Goal: Information Seeking & Learning: Learn about a topic

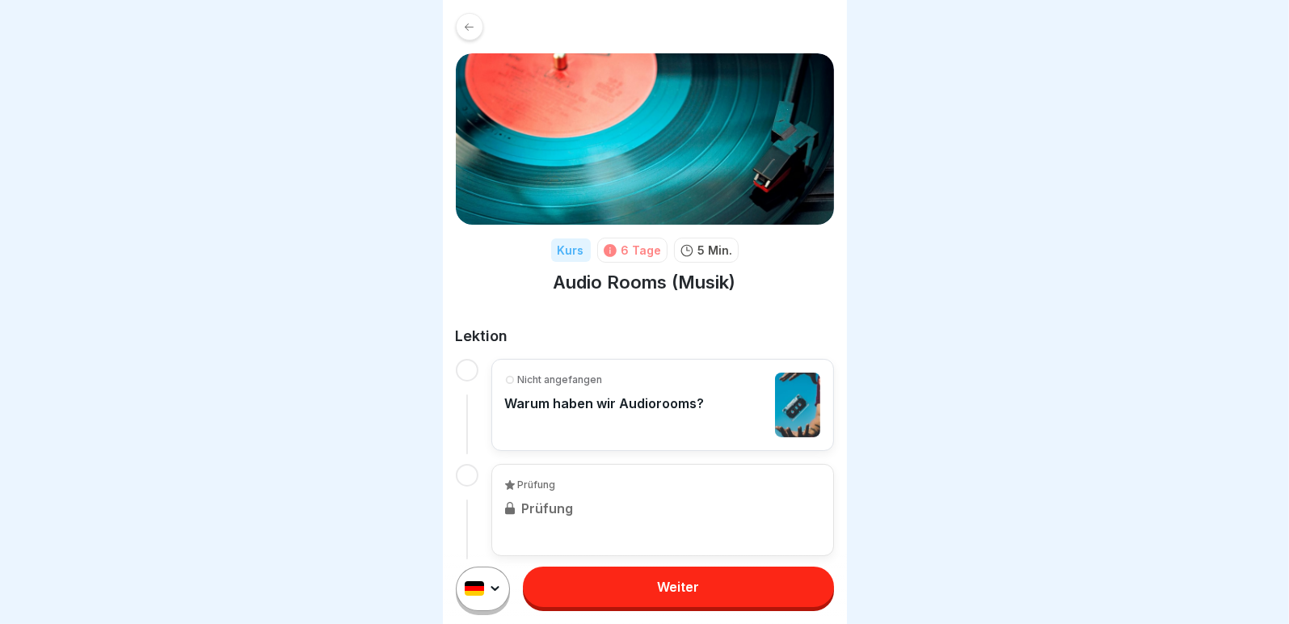
click at [618, 590] on link "Weiter" at bounding box center [678, 586] width 310 height 40
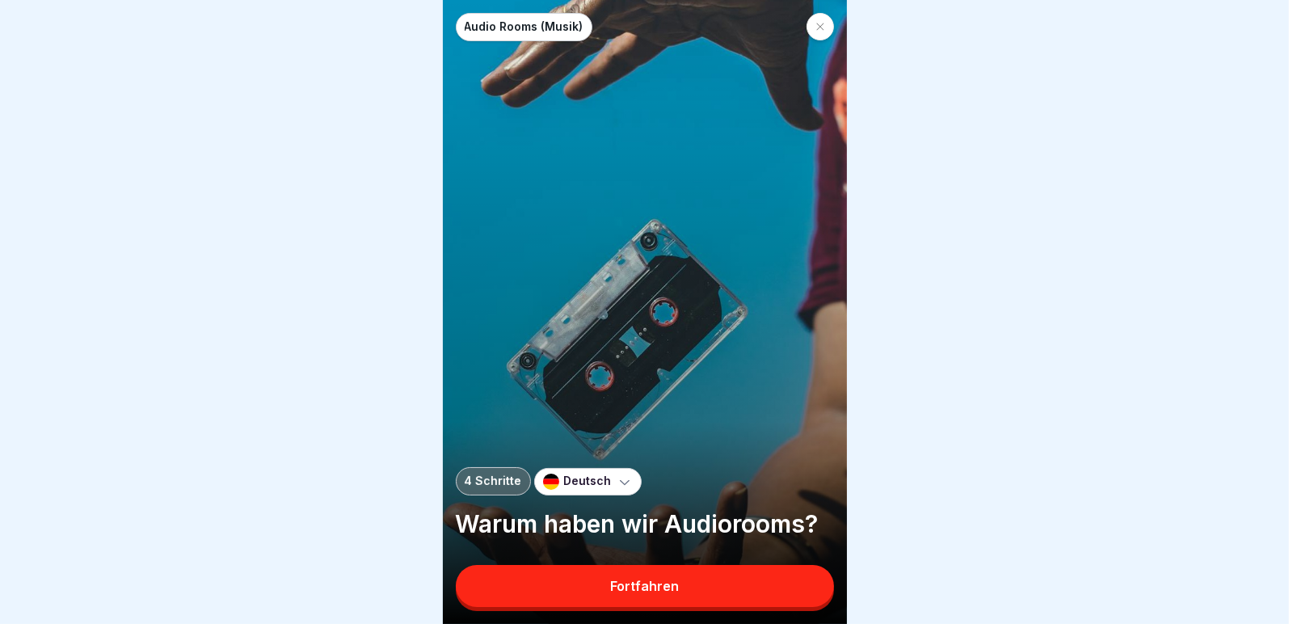
click at [618, 590] on button "Fortfahren" at bounding box center [645, 586] width 378 height 42
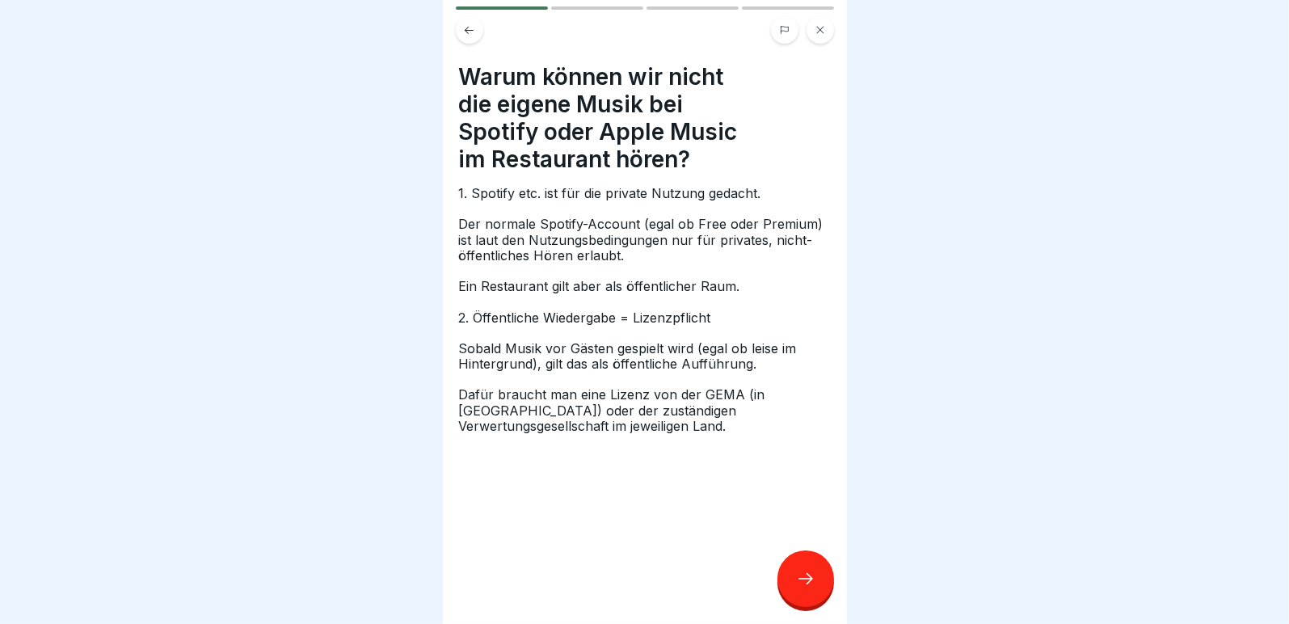
click at [802, 577] on div at bounding box center [805, 578] width 57 height 57
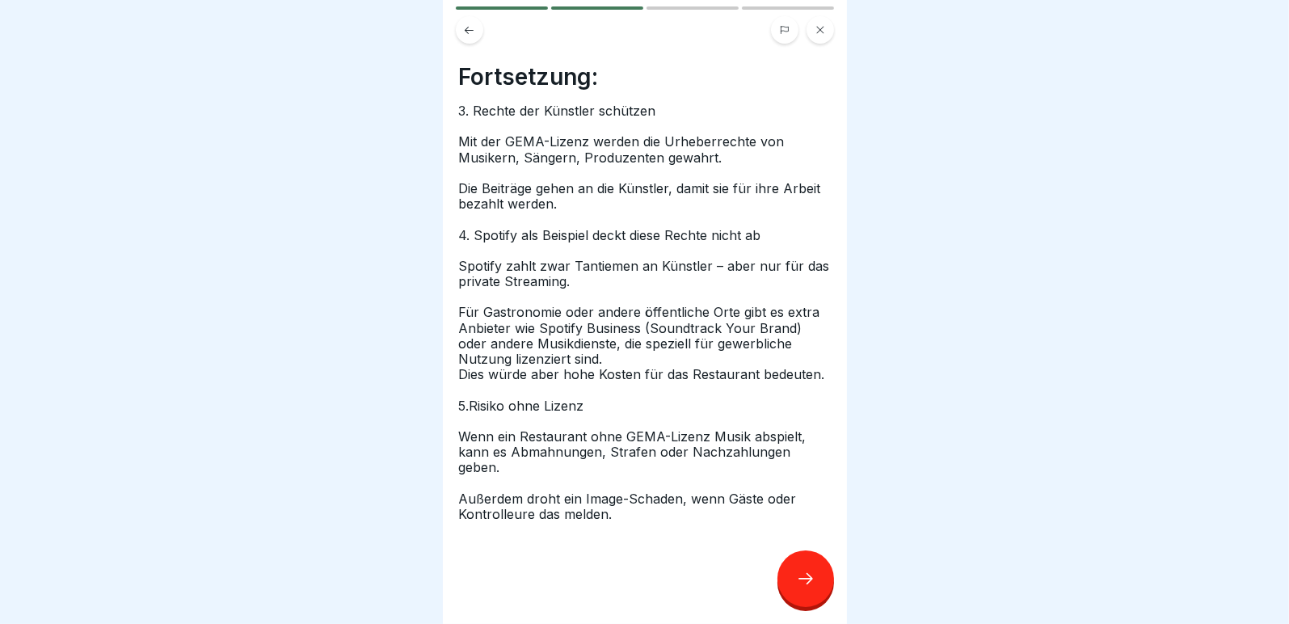
scroll to position [12, 0]
click at [805, 575] on icon at bounding box center [805, 578] width 19 height 19
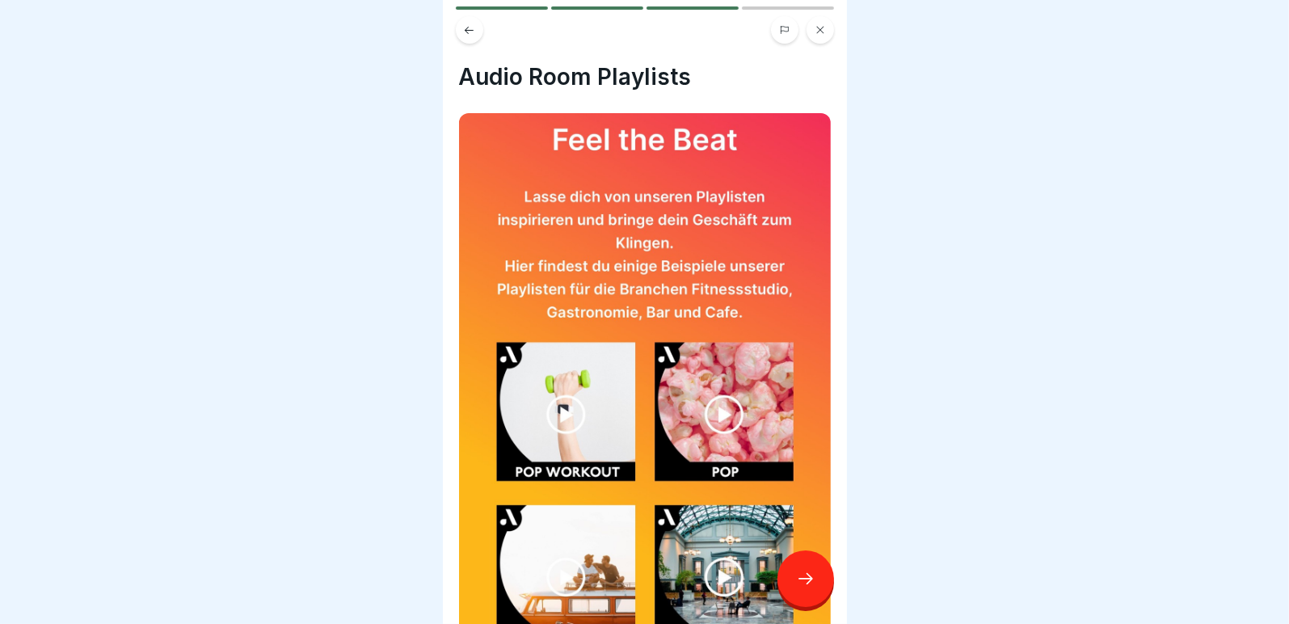
scroll to position [427, 0]
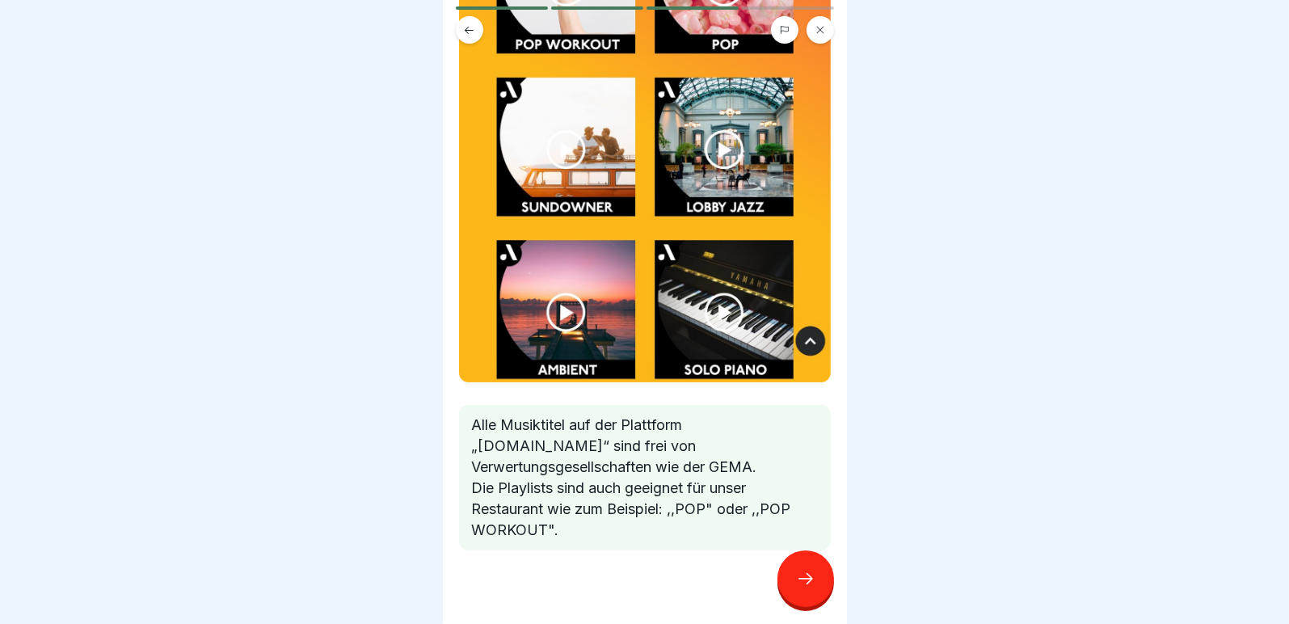
click at [809, 570] on div at bounding box center [805, 578] width 57 height 57
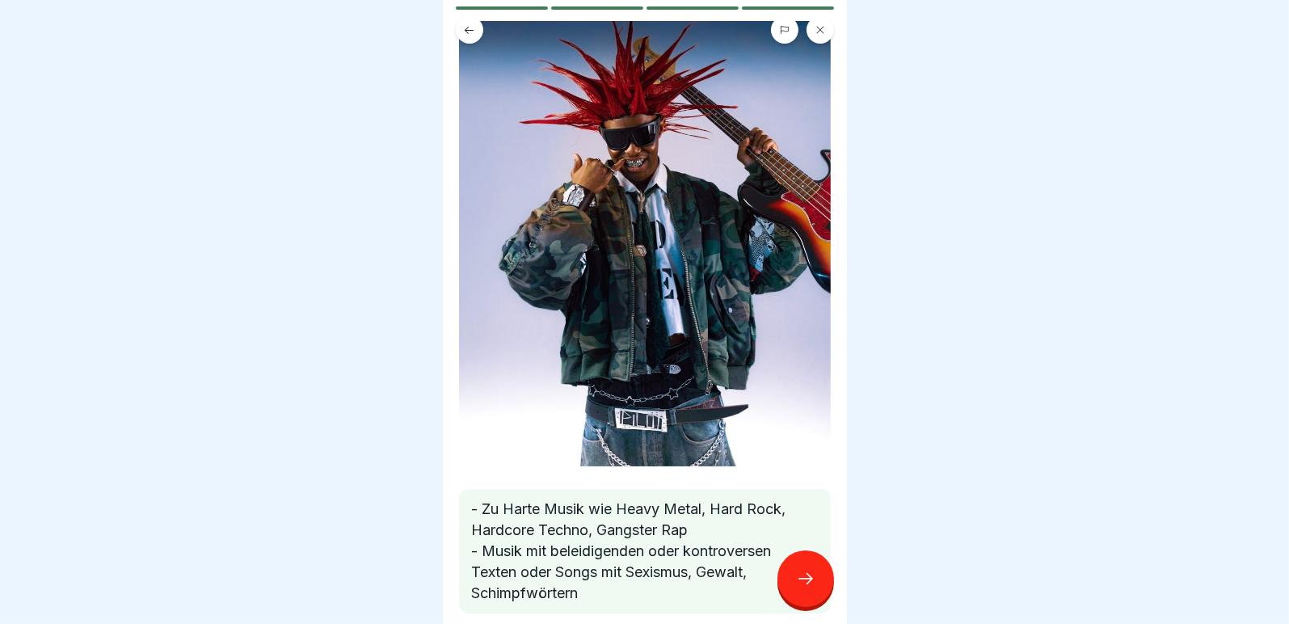
scroll to position [121, 0]
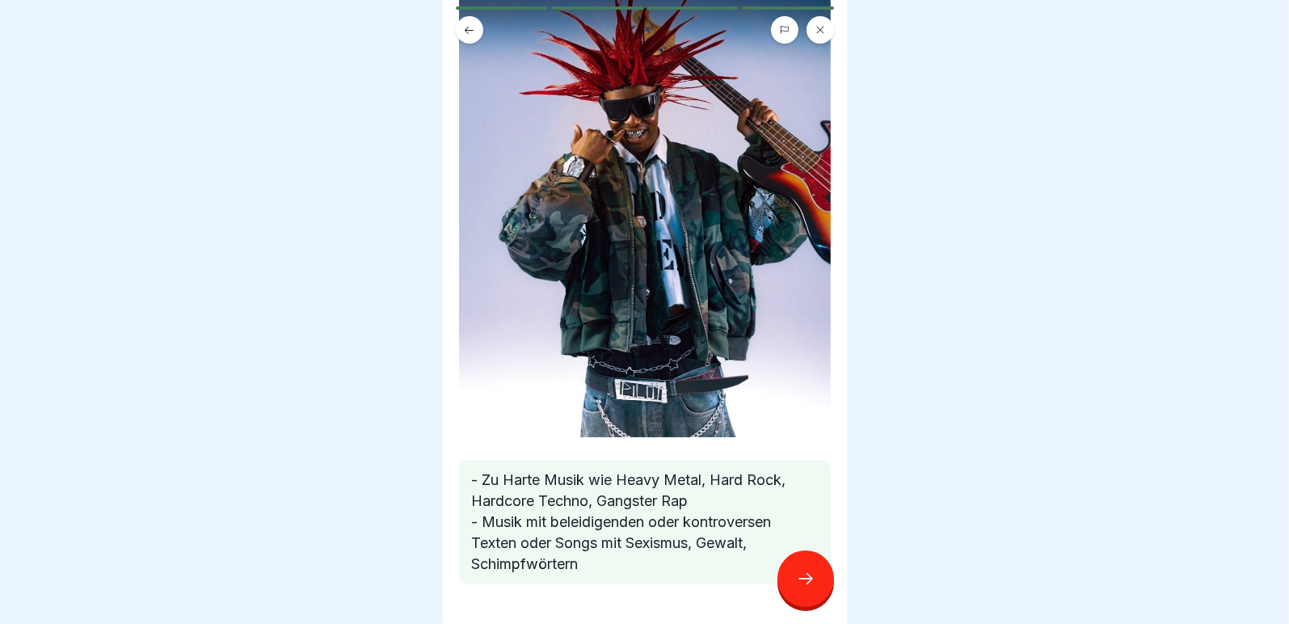
click at [797, 573] on icon at bounding box center [805, 578] width 19 height 19
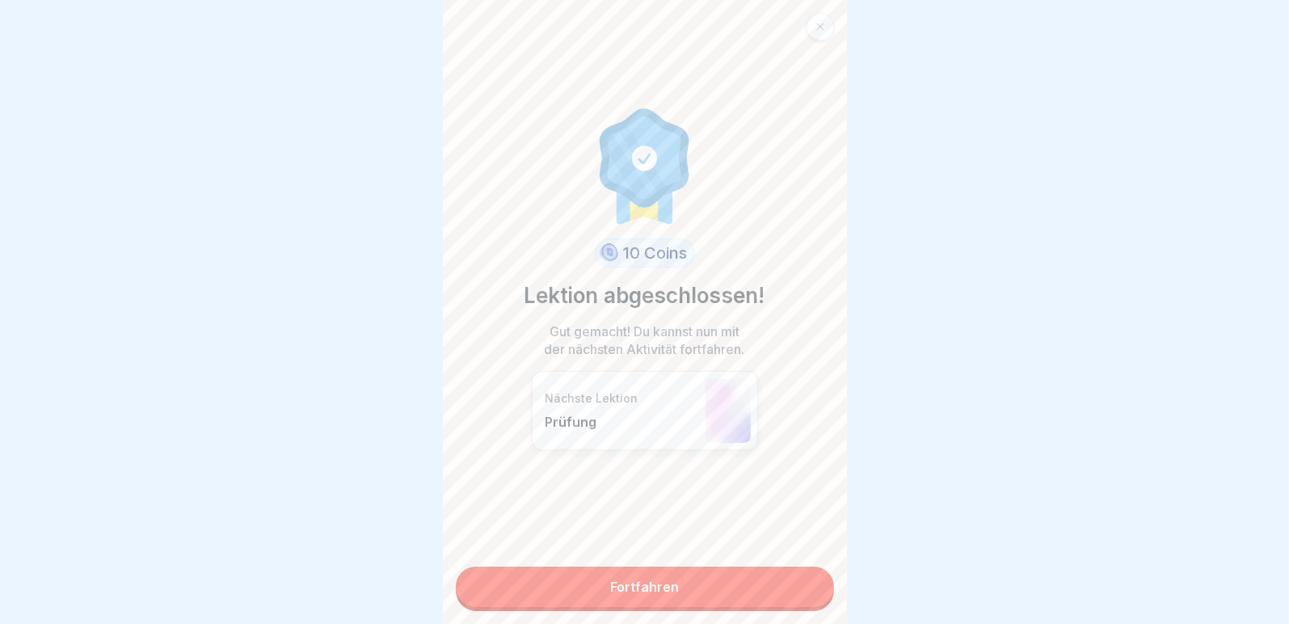
click at [599, 575] on link "Fortfahren" at bounding box center [645, 586] width 378 height 40
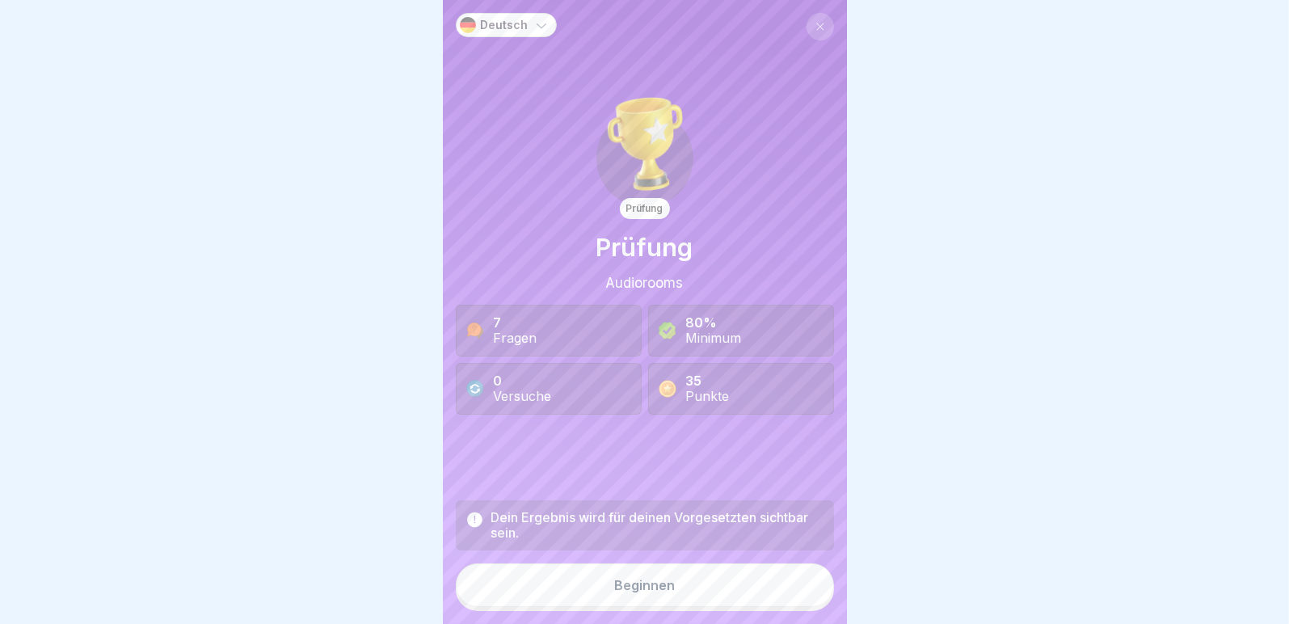
click at [634, 592] on div "Beginnen" at bounding box center [644, 585] width 61 height 15
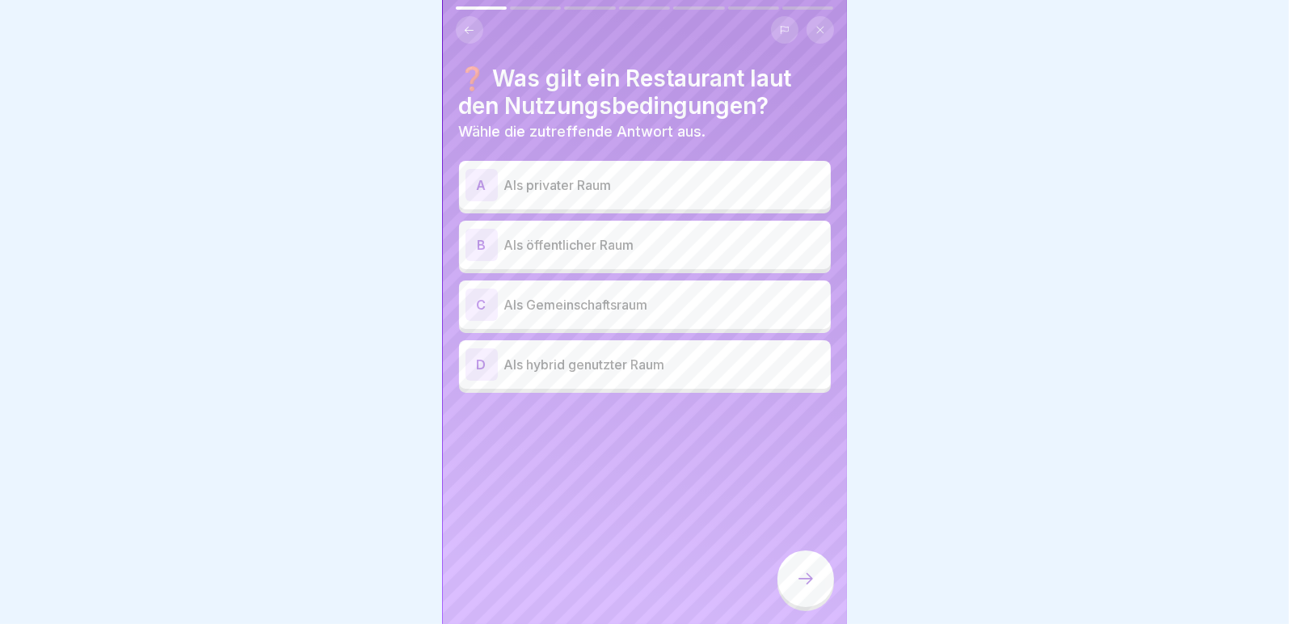
click at [625, 255] on div "B Als öffentlicher Raum" at bounding box center [644, 245] width 359 height 32
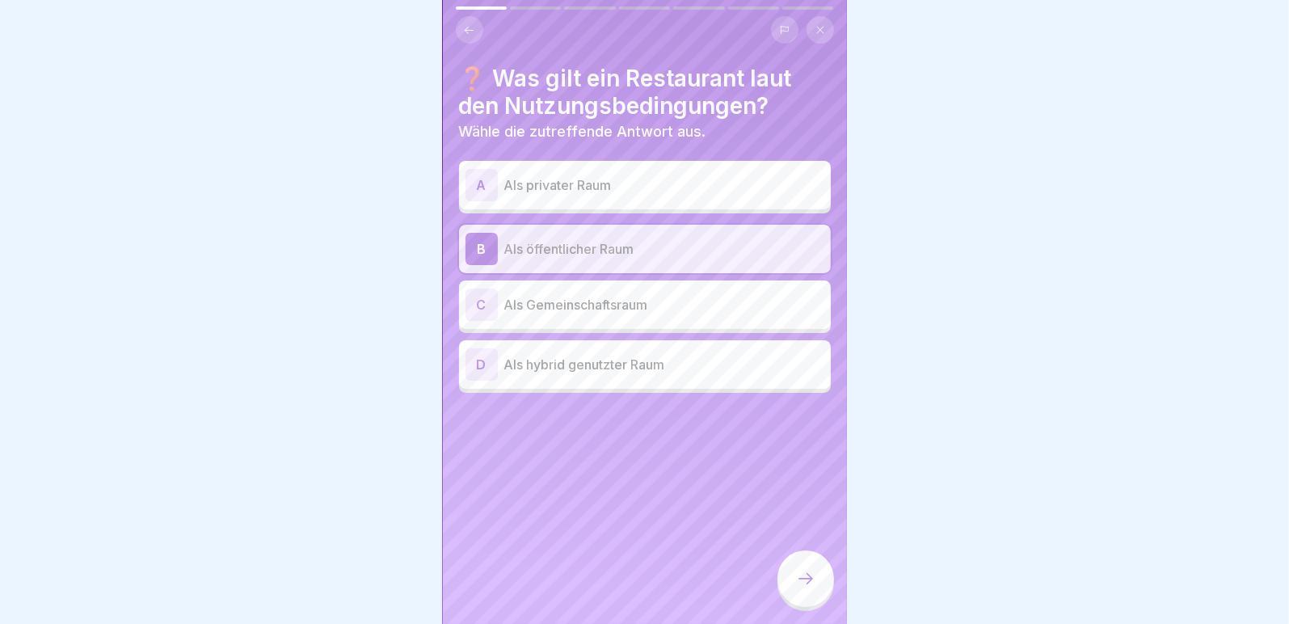
click at [821, 596] on div at bounding box center [805, 578] width 57 height 57
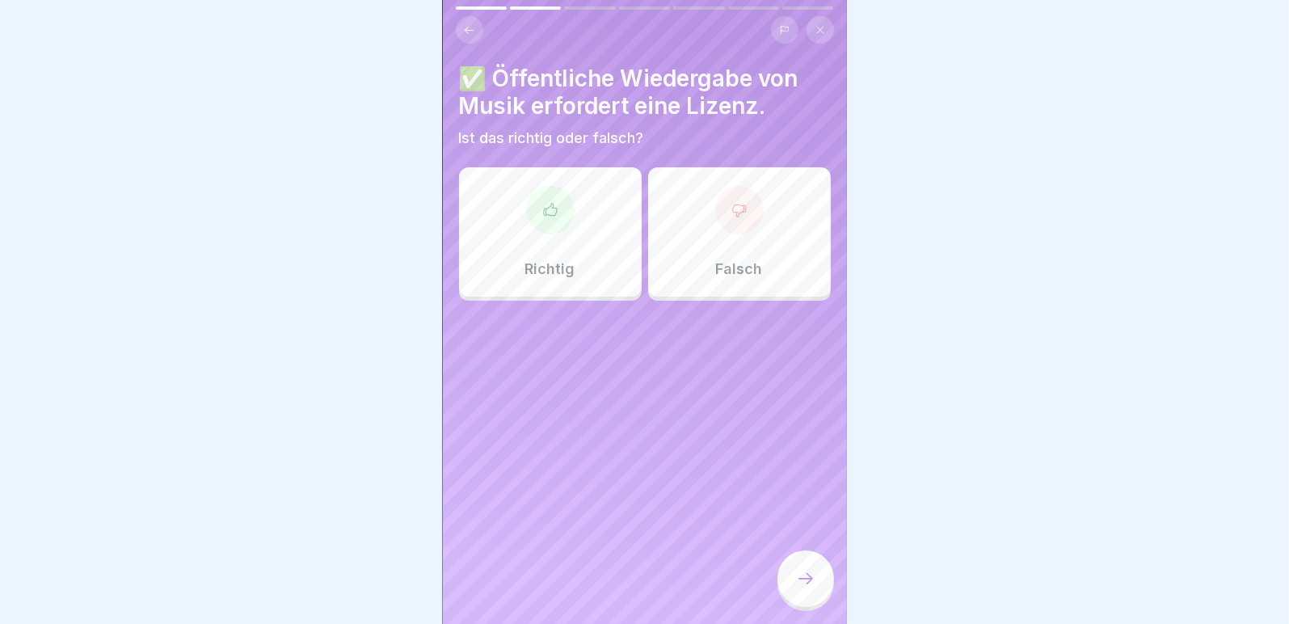
click at [549, 247] on div "Richtig" at bounding box center [550, 231] width 183 height 129
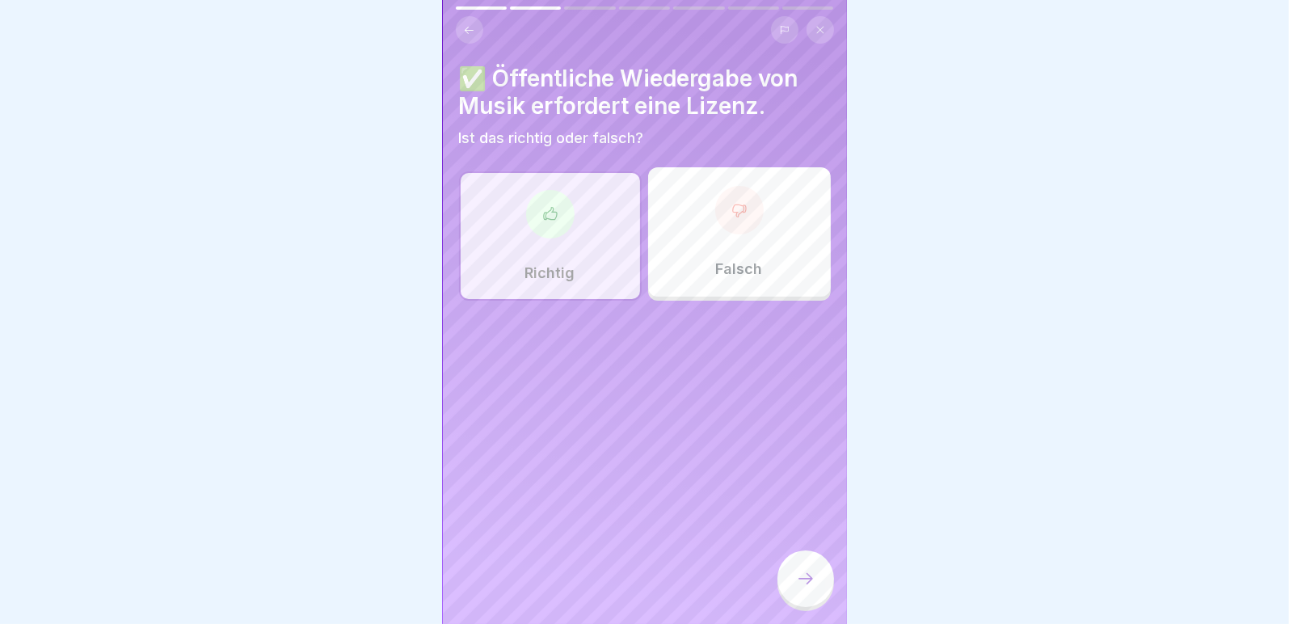
click at [798, 584] on icon at bounding box center [805, 578] width 19 height 19
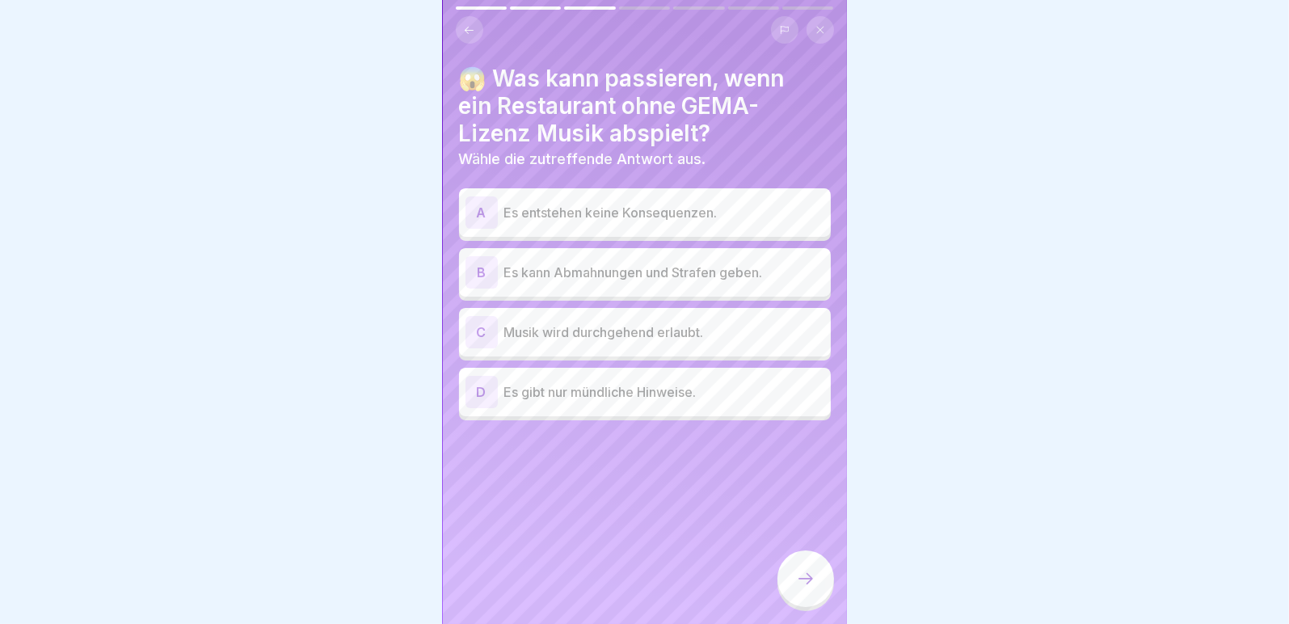
click at [665, 264] on p "Es kann Abmahnungen und Strafen geben." at bounding box center [664, 272] width 320 height 19
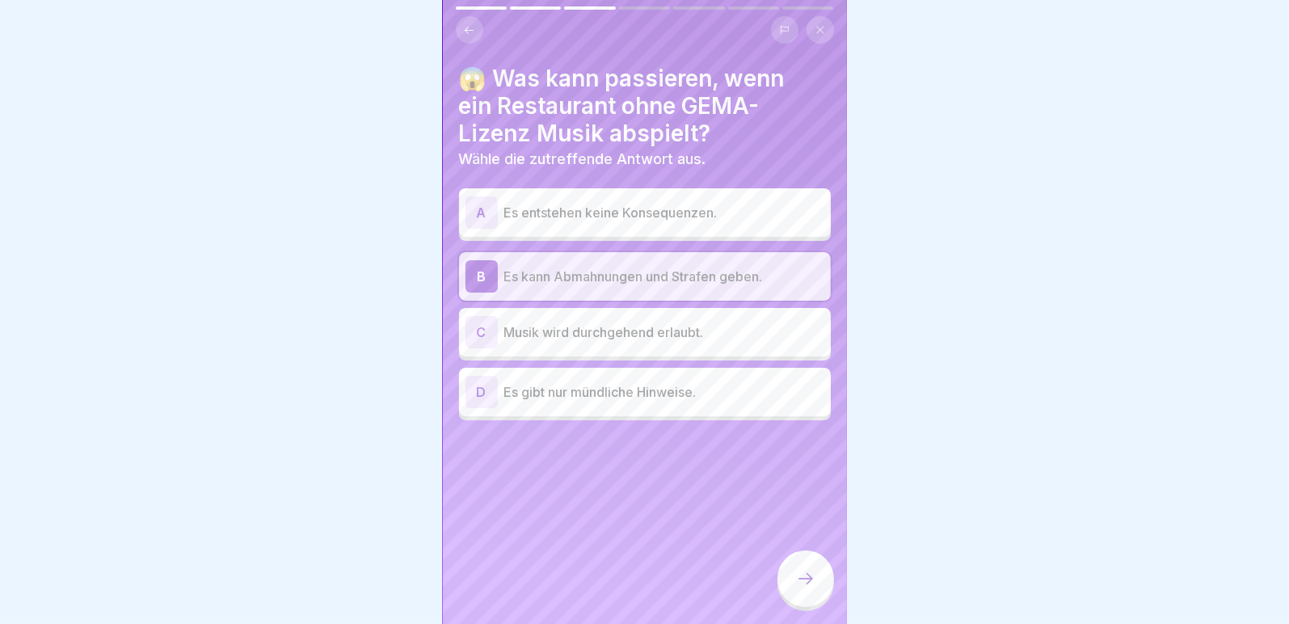
click at [802, 583] on icon at bounding box center [805, 578] width 19 height 19
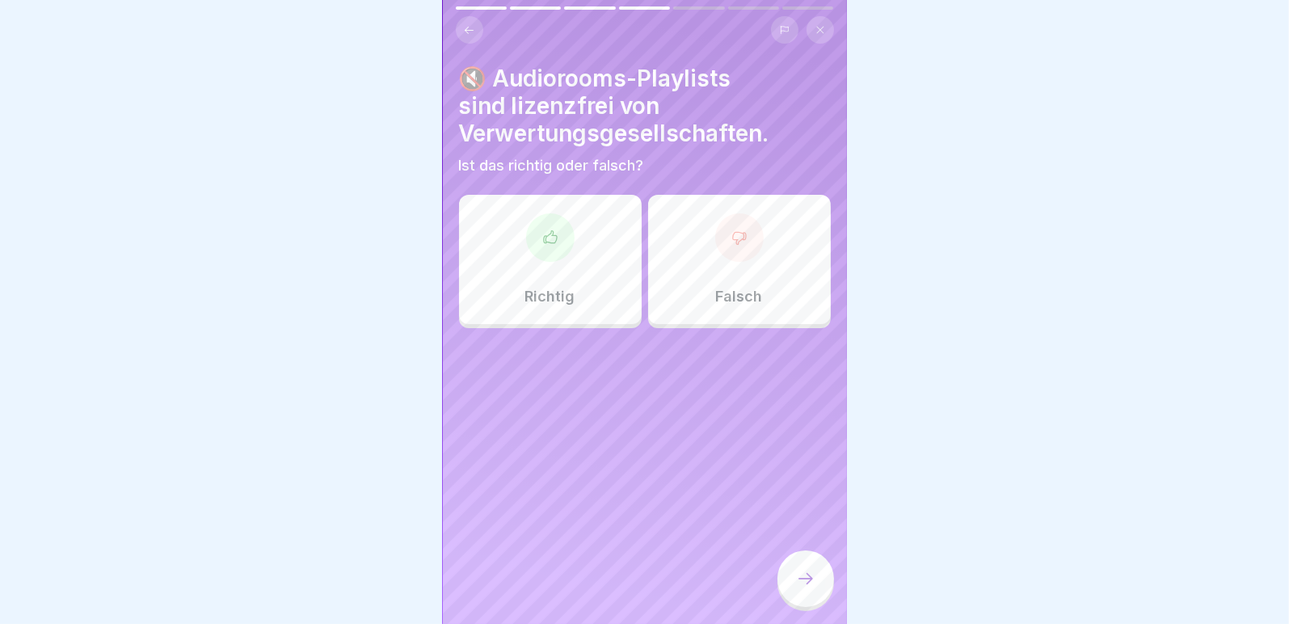
click at [536, 251] on div at bounding box center [550, 237] width 48 height 48
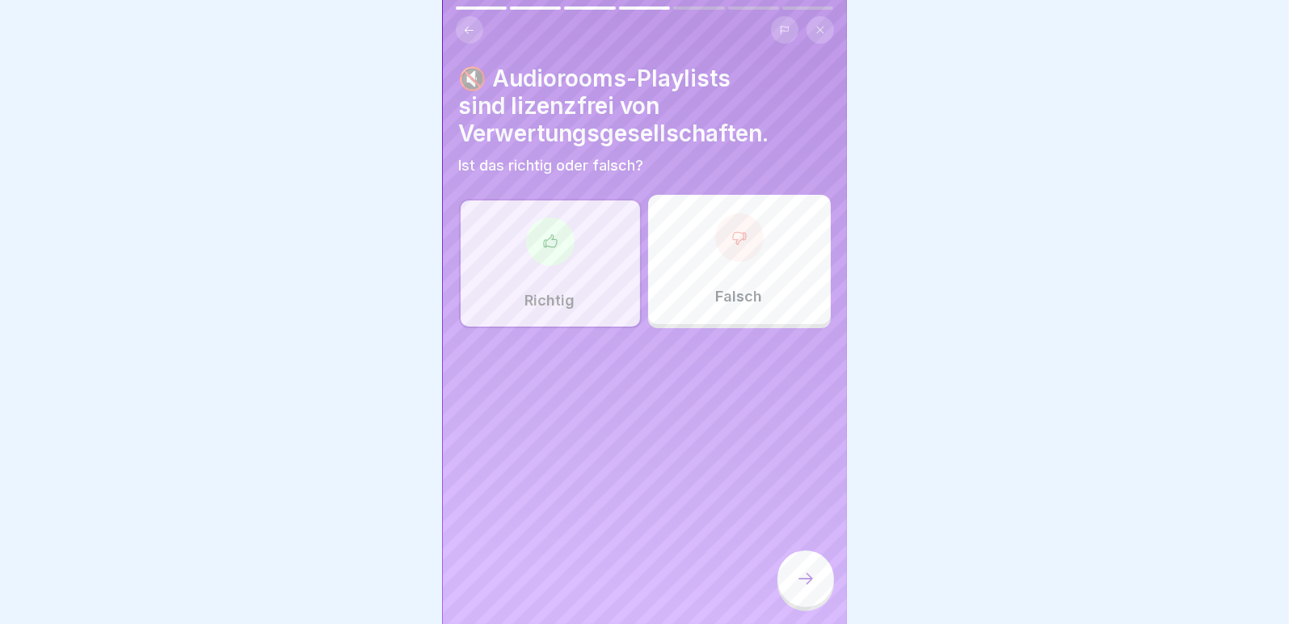
click at [820, 587] on div at bounding box center [805, 578] width 57 height 57
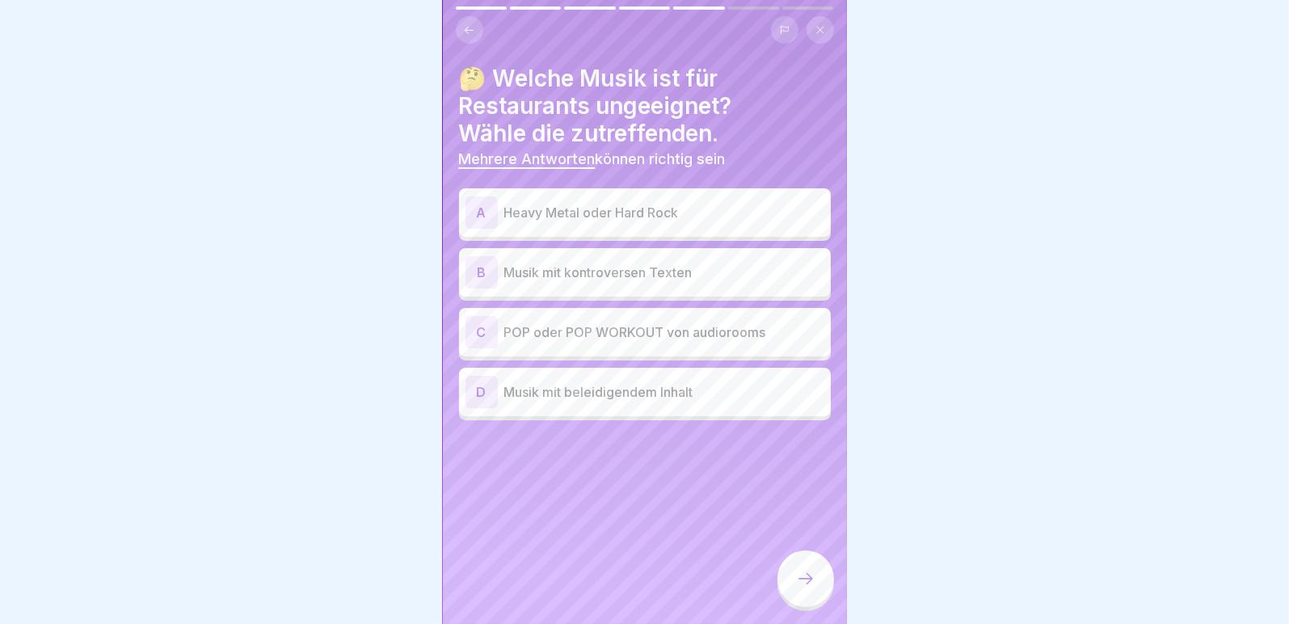
click at [650, 399] on p "Musik mit beleidigendem Inhalt" at bounding box center [664, 391] width 320 height 19
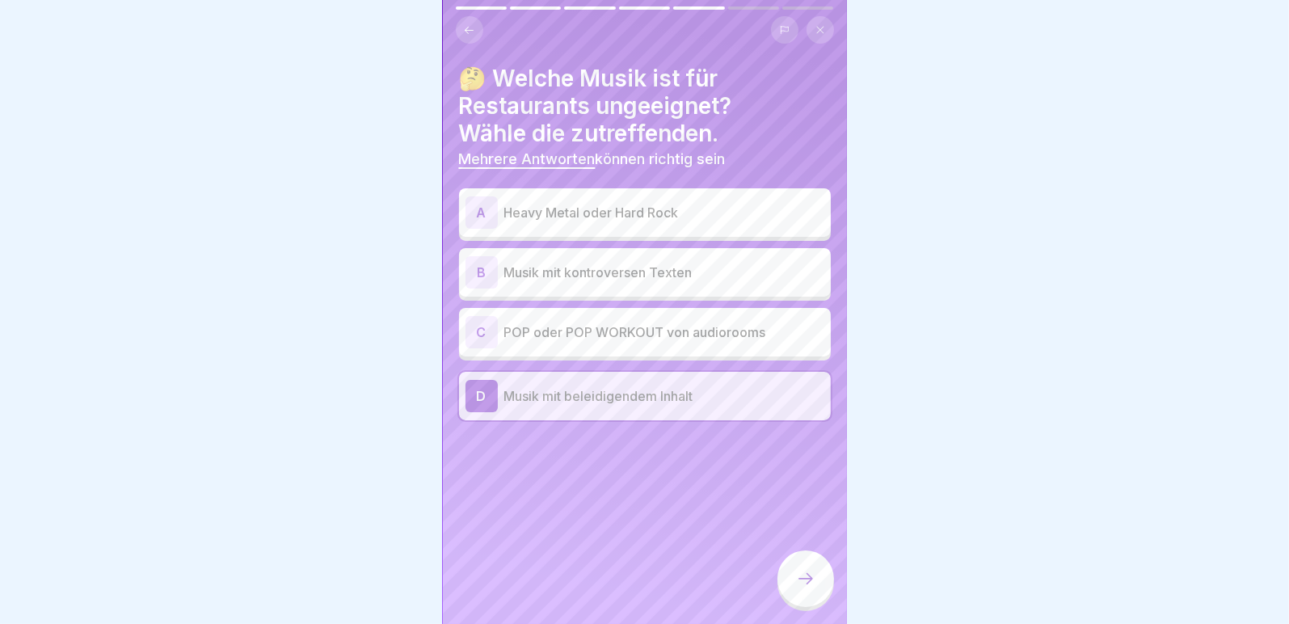
click at [643, 274] on p "Musik mit kontroversen Texten" at bounding box center [664, 272] width 320 height 19
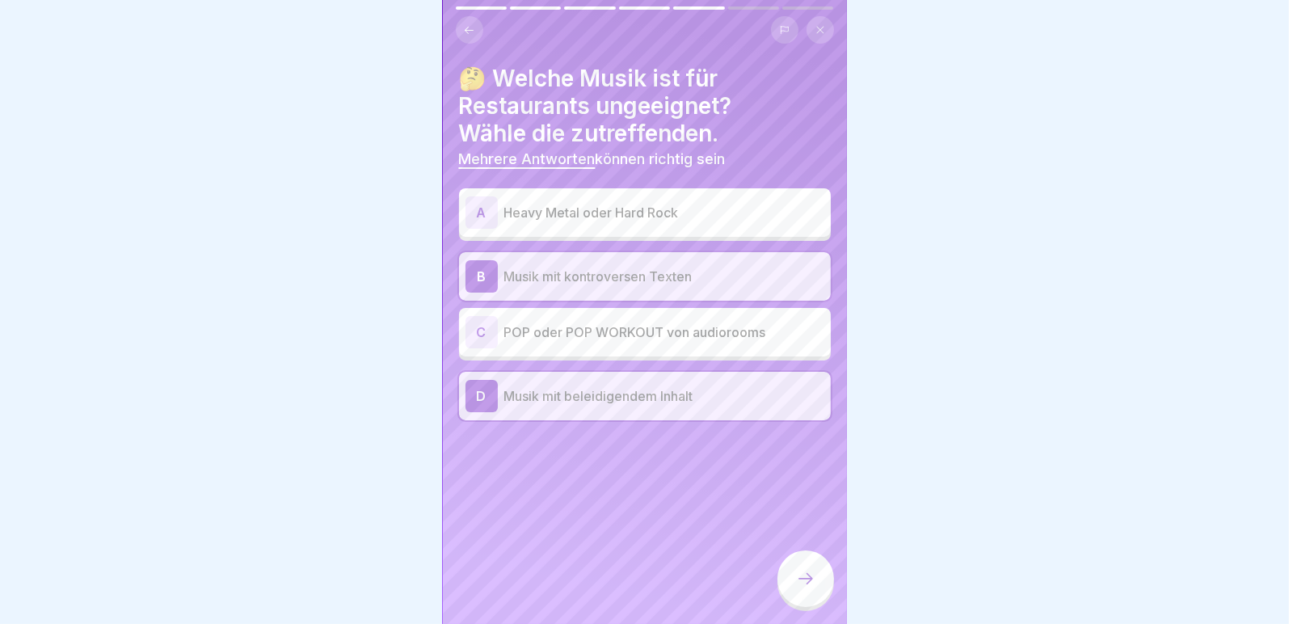
click at [667, 205] on p "Heavy Metal oder Hard Rock" at bounding box center [664, 212] width 320 height 19
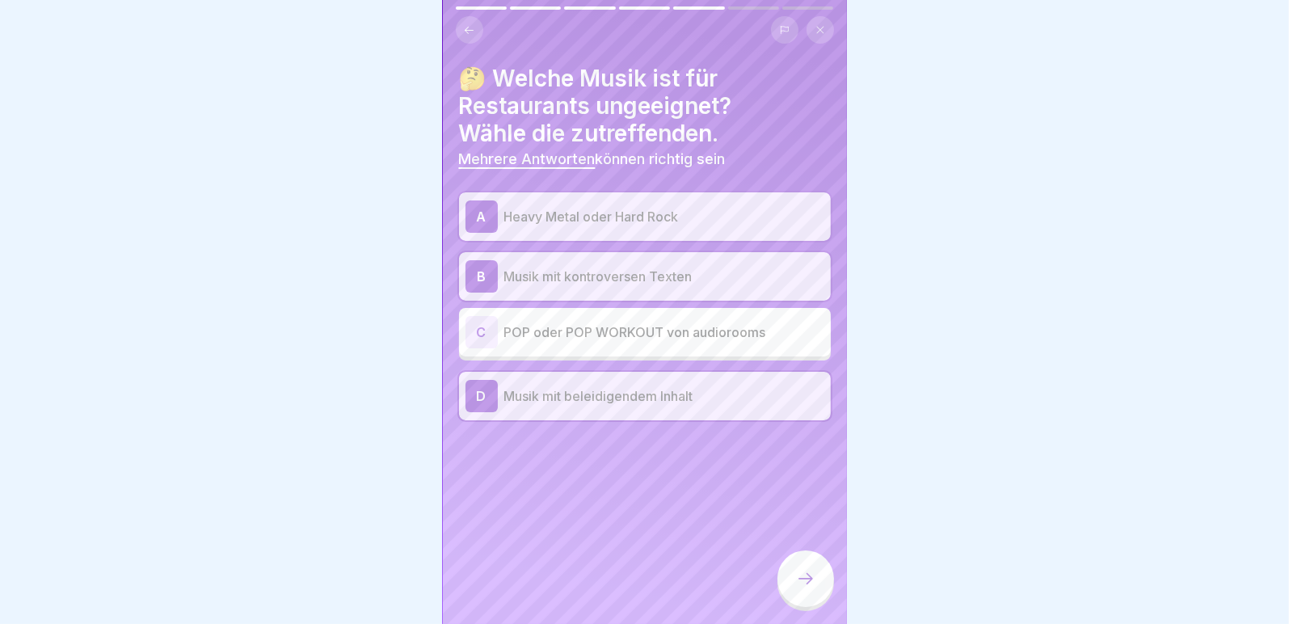
click at [806, 587] on icon at bounding box center [805, 578] width 19 height 19
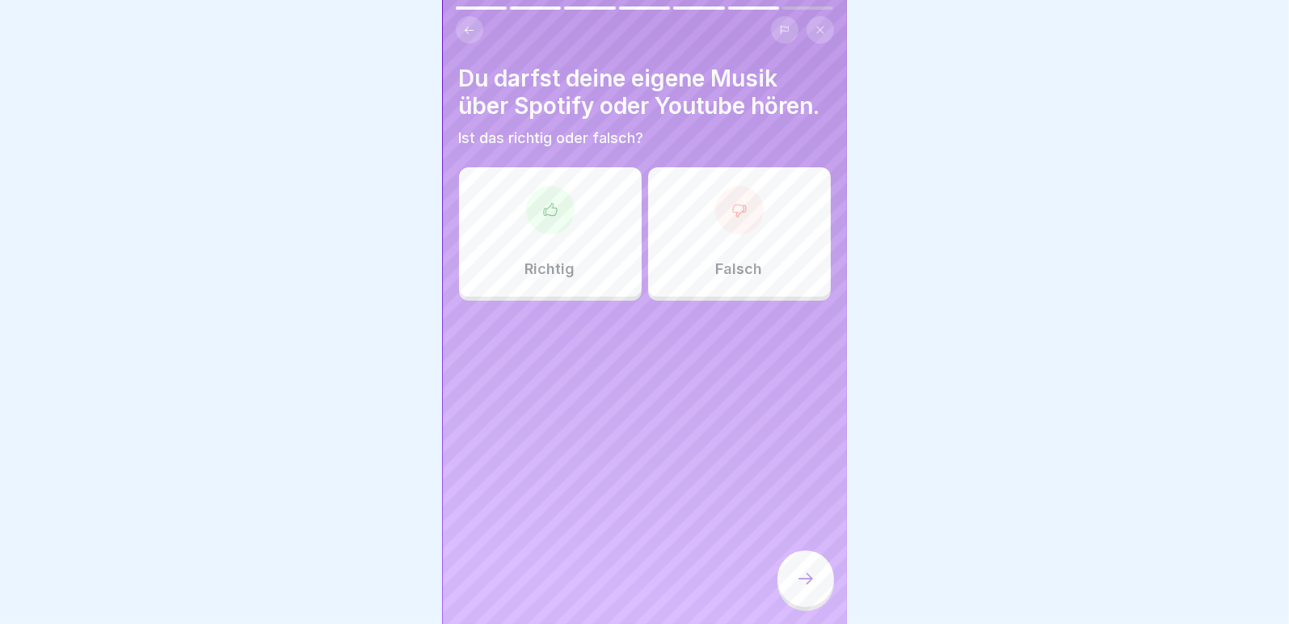
click at [544, 274] on div "Richtig" at bounding box center [550, 231] width 183 height 129
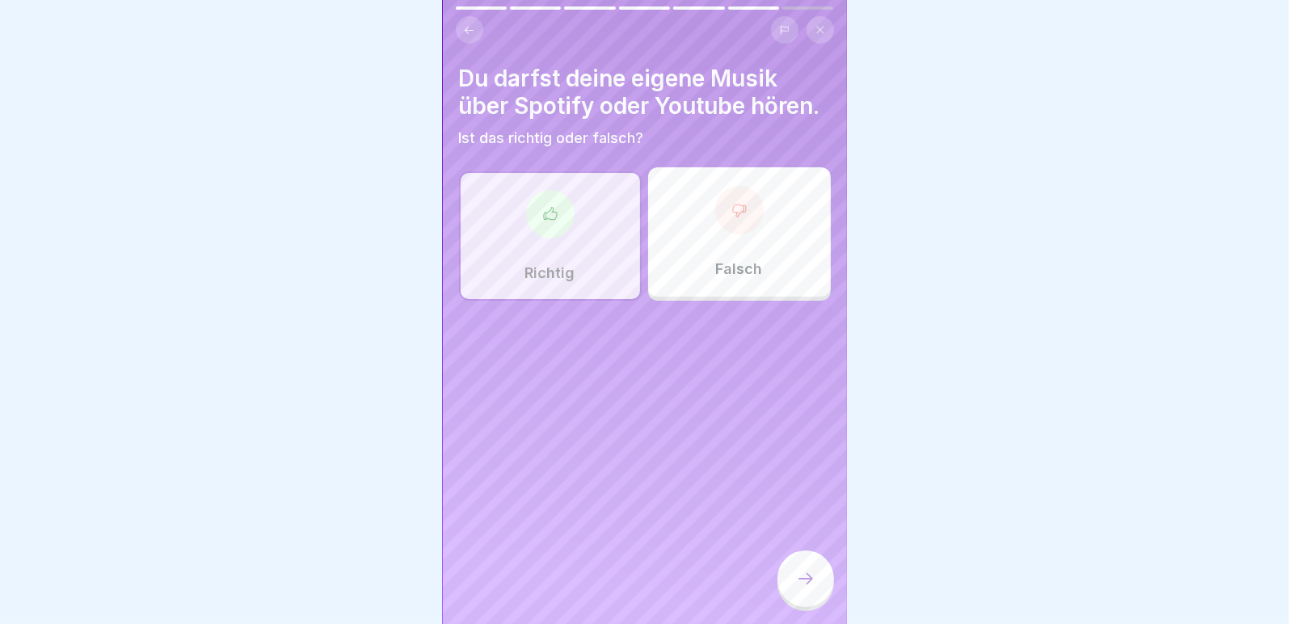
click at [798, 588] on icon at bounding box center [805, 578] width 19 height 19
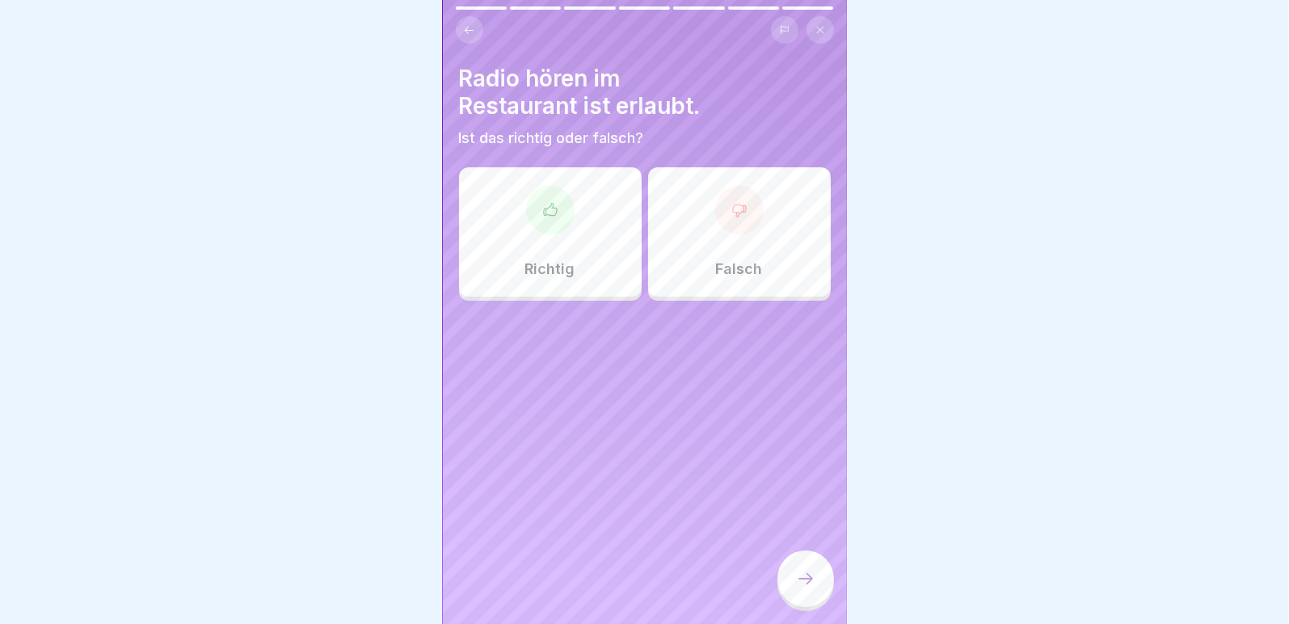
click at [735, 245] on div "Falsch" at bounding box center [739, 231] width 183 height 129
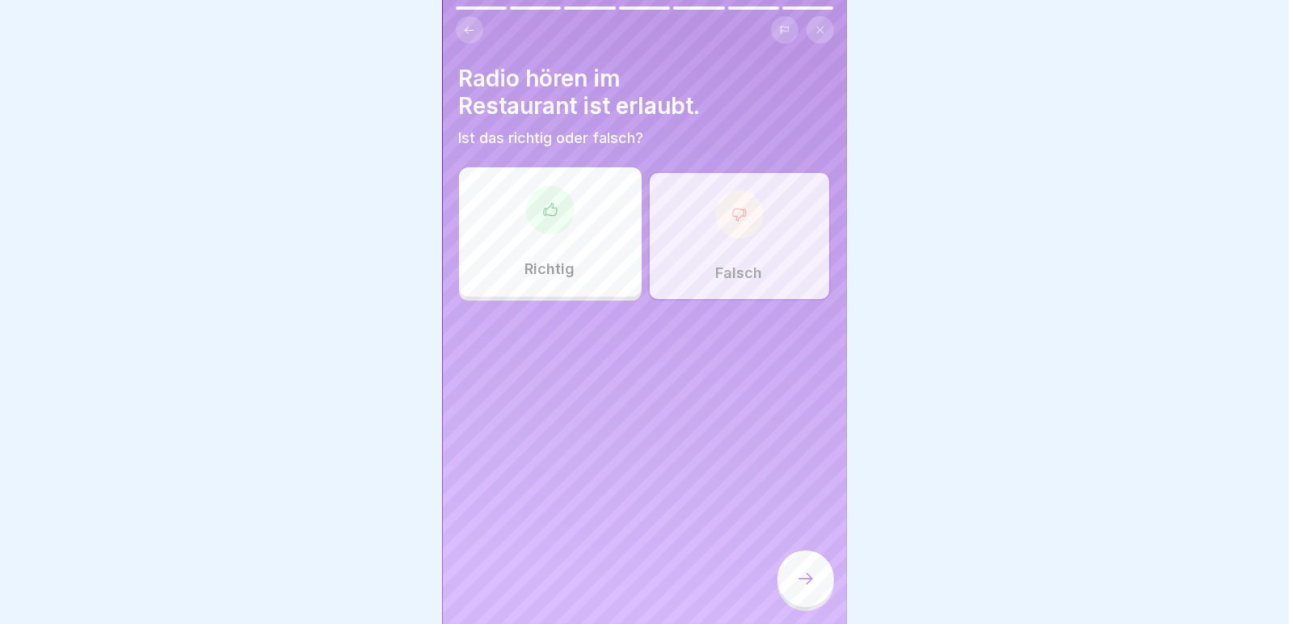
click at [798, 586] on icon at bounding box center [805, 578] width 19 height 19
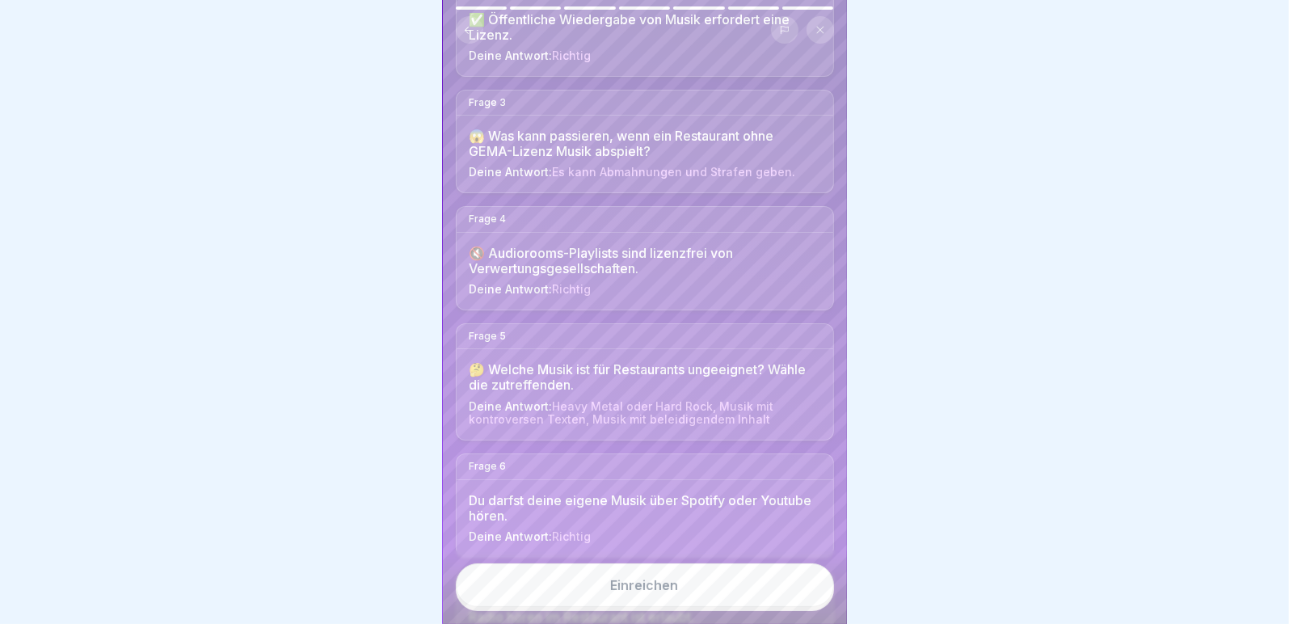
scroll to position [323, 0]
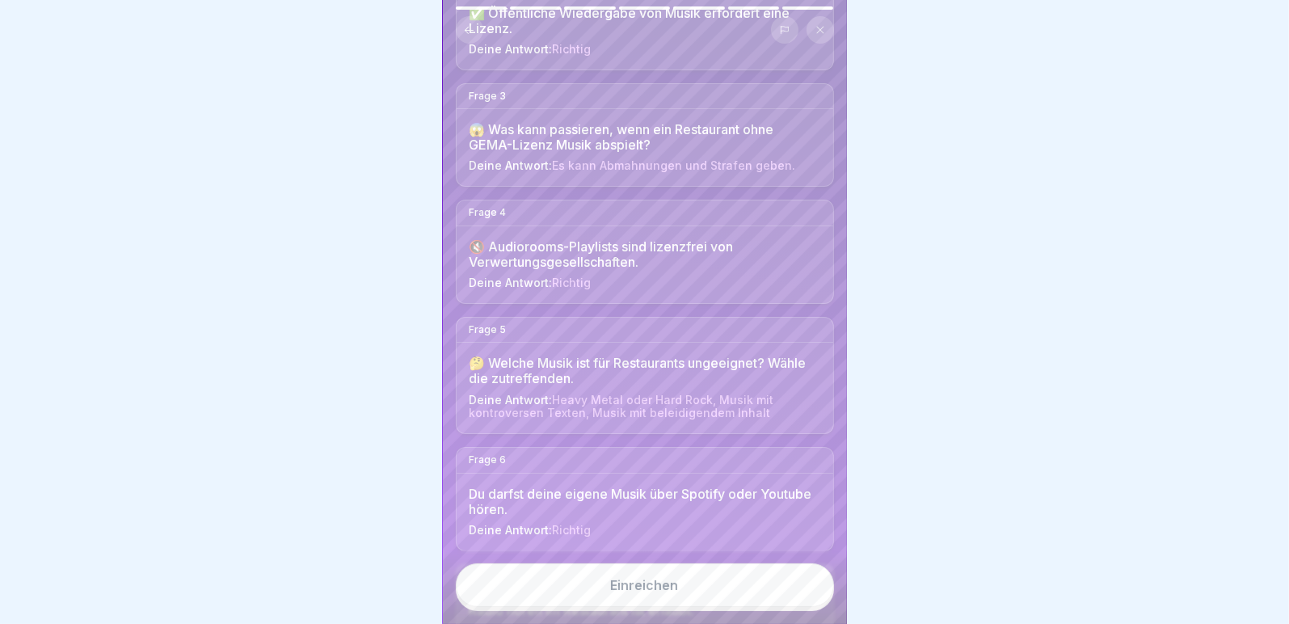
click at [648, 592] on div "Einreichen" at bounding box center [645, 585] width 68 height 15
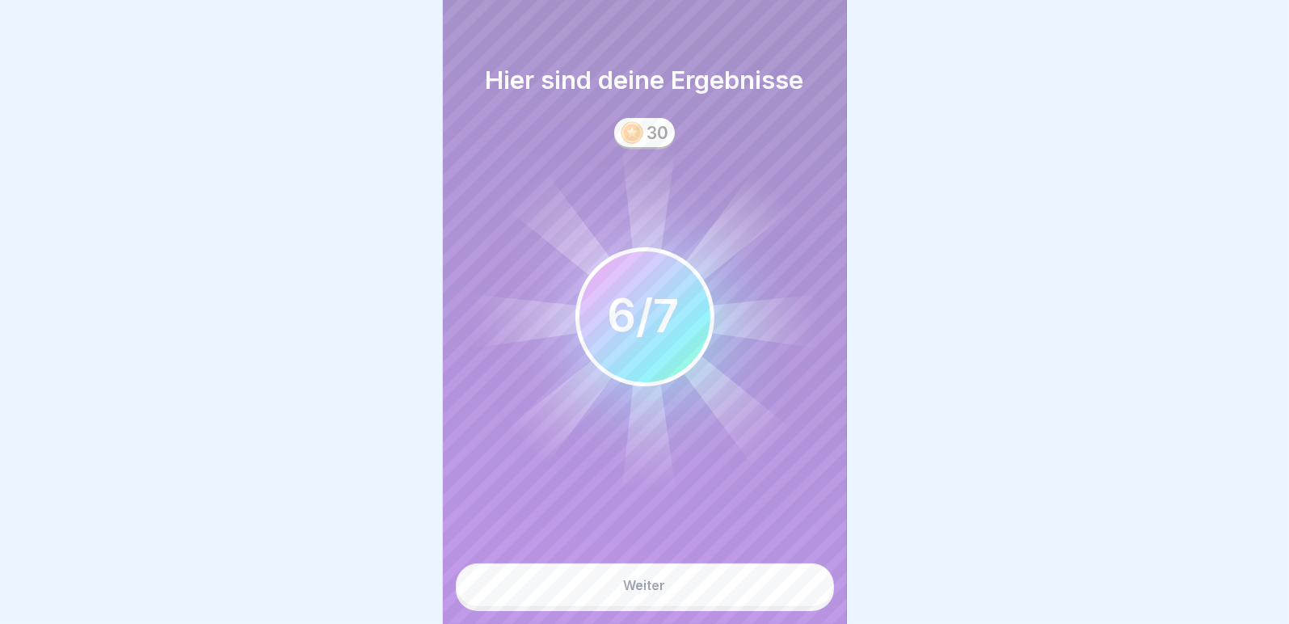
click at [648, 592] on div "Weiter" at bounding box center [645, 585] width 42 height 15
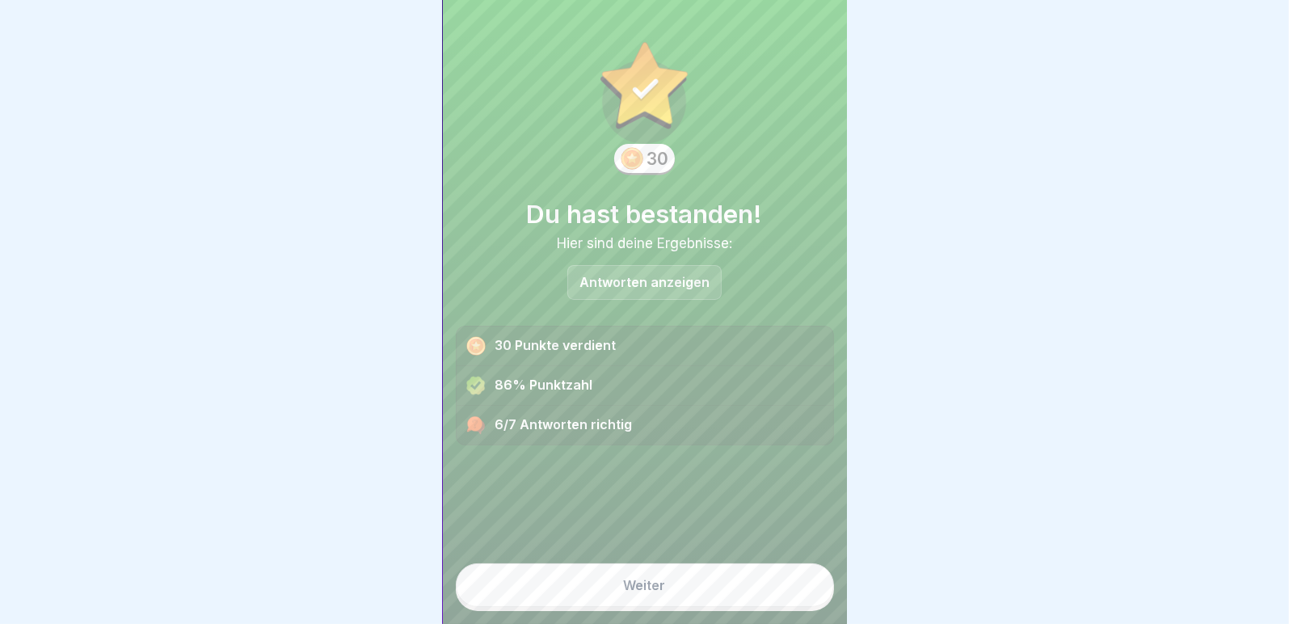
click at [634, 592] on div "Weiter" at bounding box center [645, 585] width 42 height 15
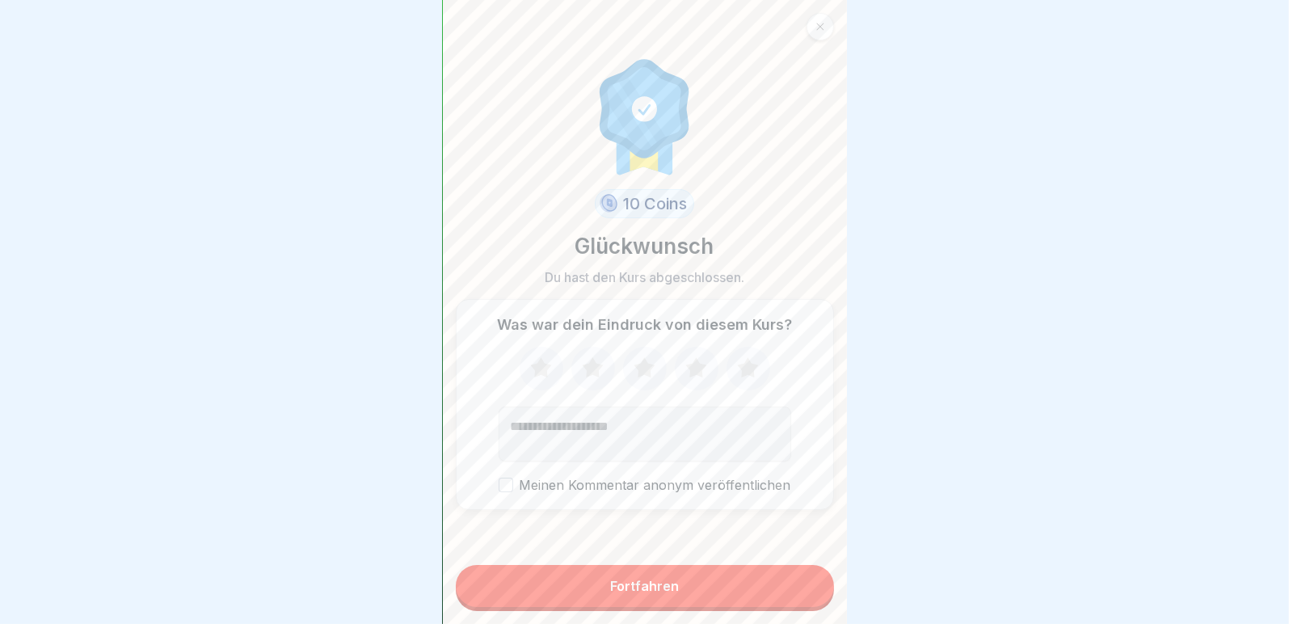
click at [659, 593] on div "Fortfahren" at bounding box center [644, 586] width 69 height 15
